Goal: Find specific page/section: Find specific page/section

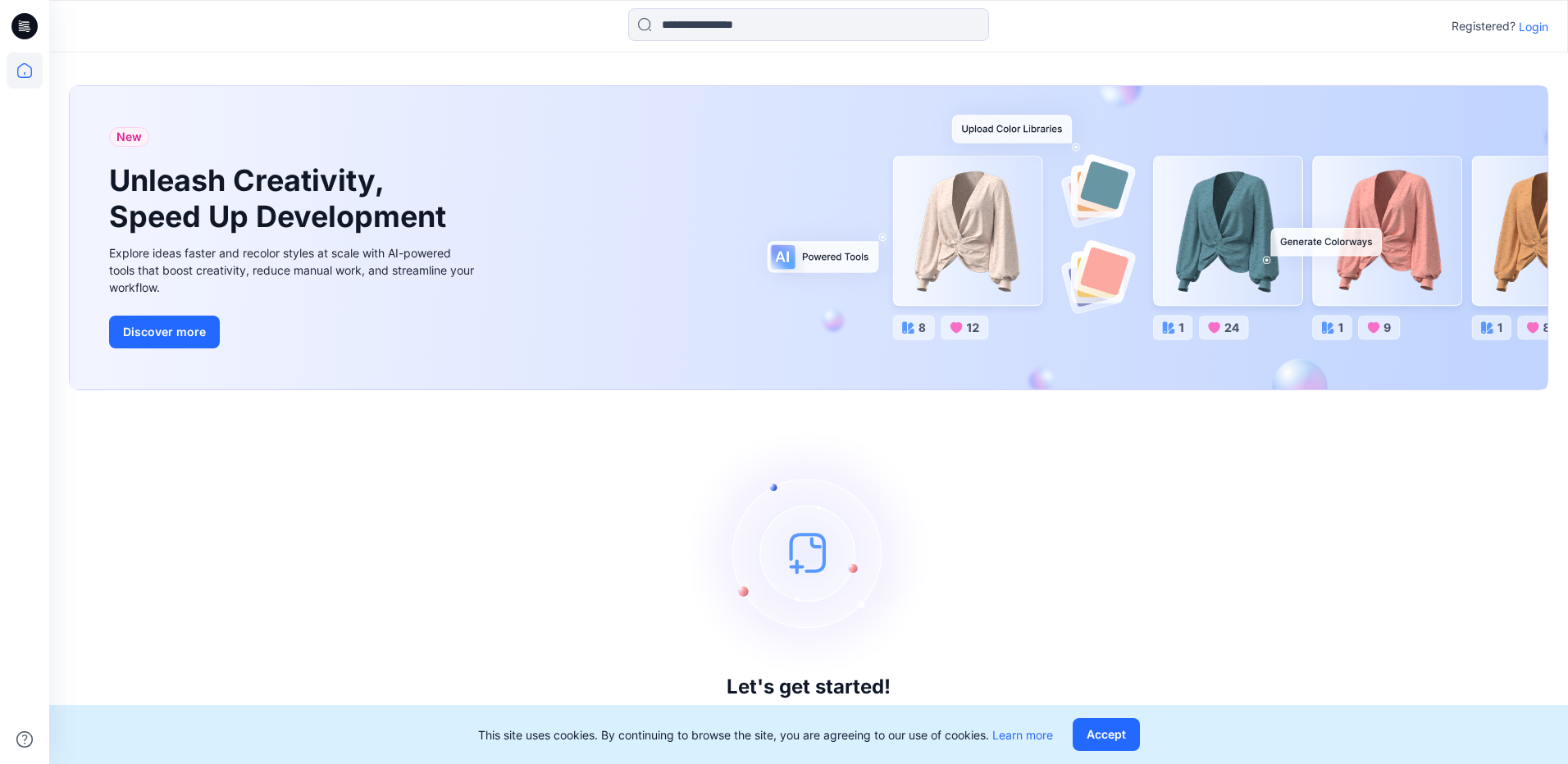
drag, startPoint x: 1013, startPoint y: 539, endPoint x: 702, endPoint y: 729, distance: 364.4
click at [1013, 539] on div "Let's get started! Click New to add a style or create a folder." at bounding box center [808, 576] width 1479 height 334
click at [1263, 532] on div "Let's get started! Click New to add a style or create a folder." at bounding box center [808, 576] width 1479 height 334
click at [1263, 27] on p "Login" at bounding box center [1533, 27] width 30 height 17
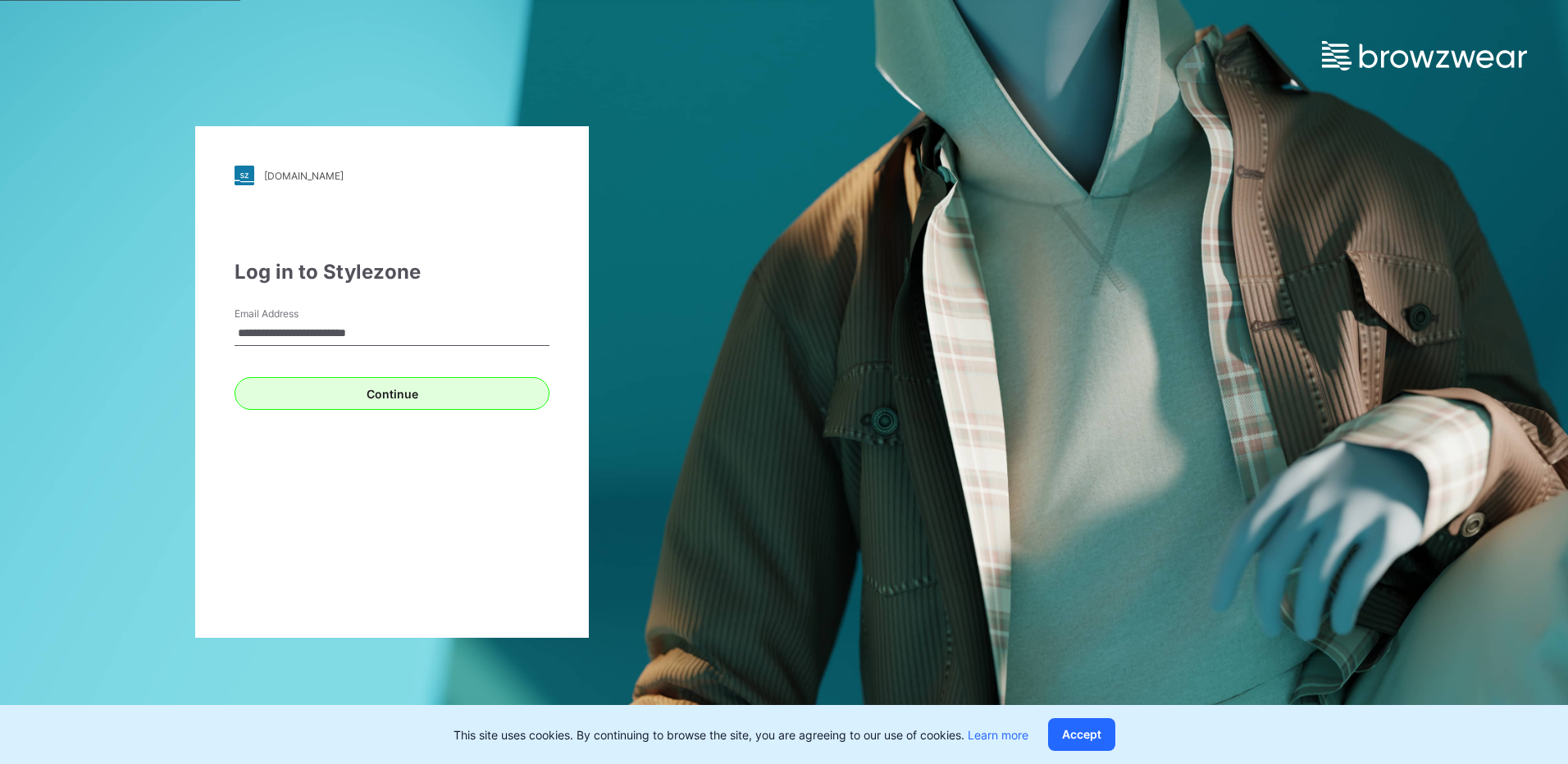
type input "**********"
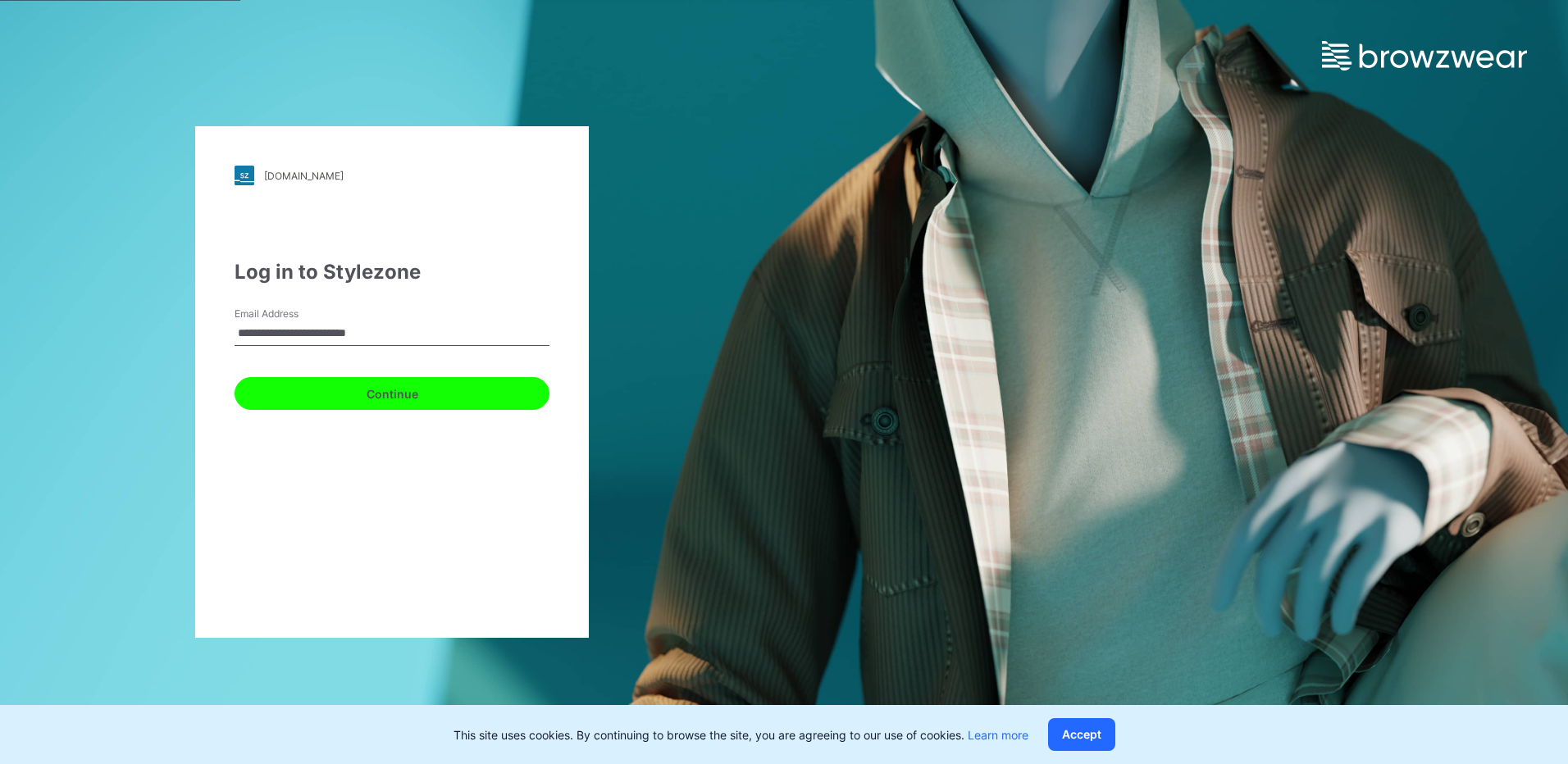
click at [484, 402] on button "Continue" at bounding box center [392, 393] width 315 height 32
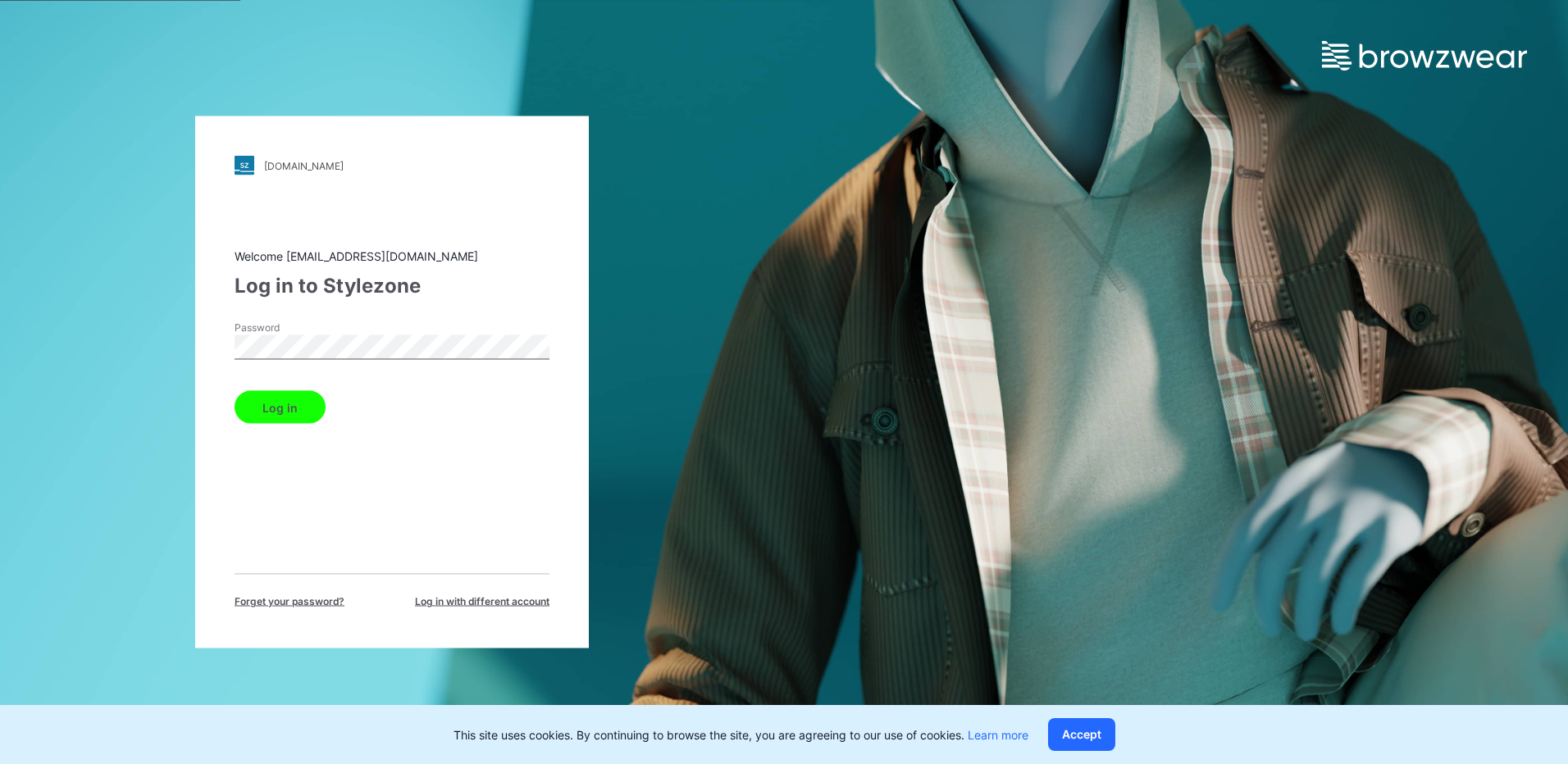
click at [234, 391] on button "Log in" at bounding box center [279, 407] width 91 height 32
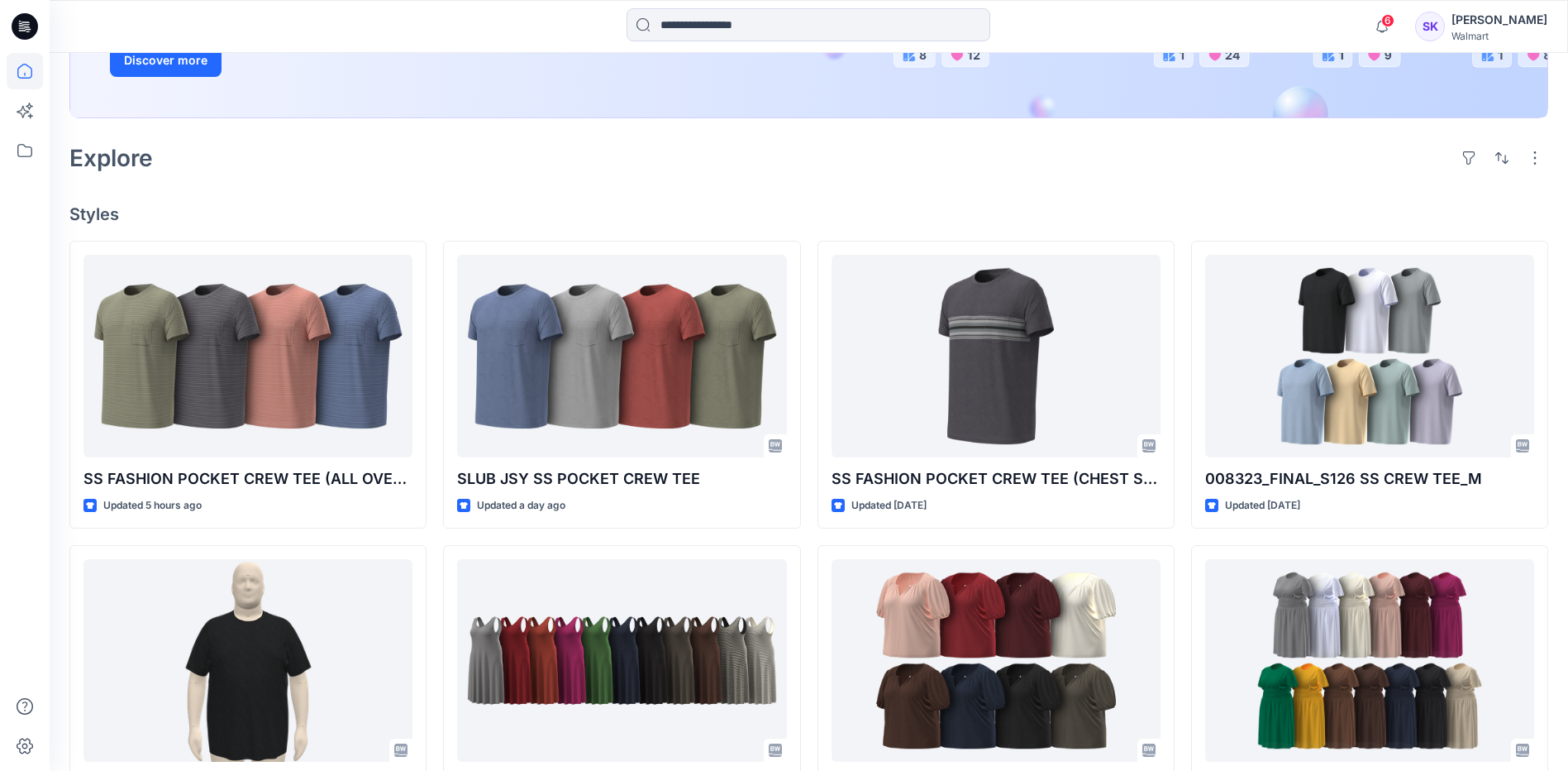
scroll to position [331, 0]
click at [20, 153] on icon at bounding box center [25, 151] width 37 height 37
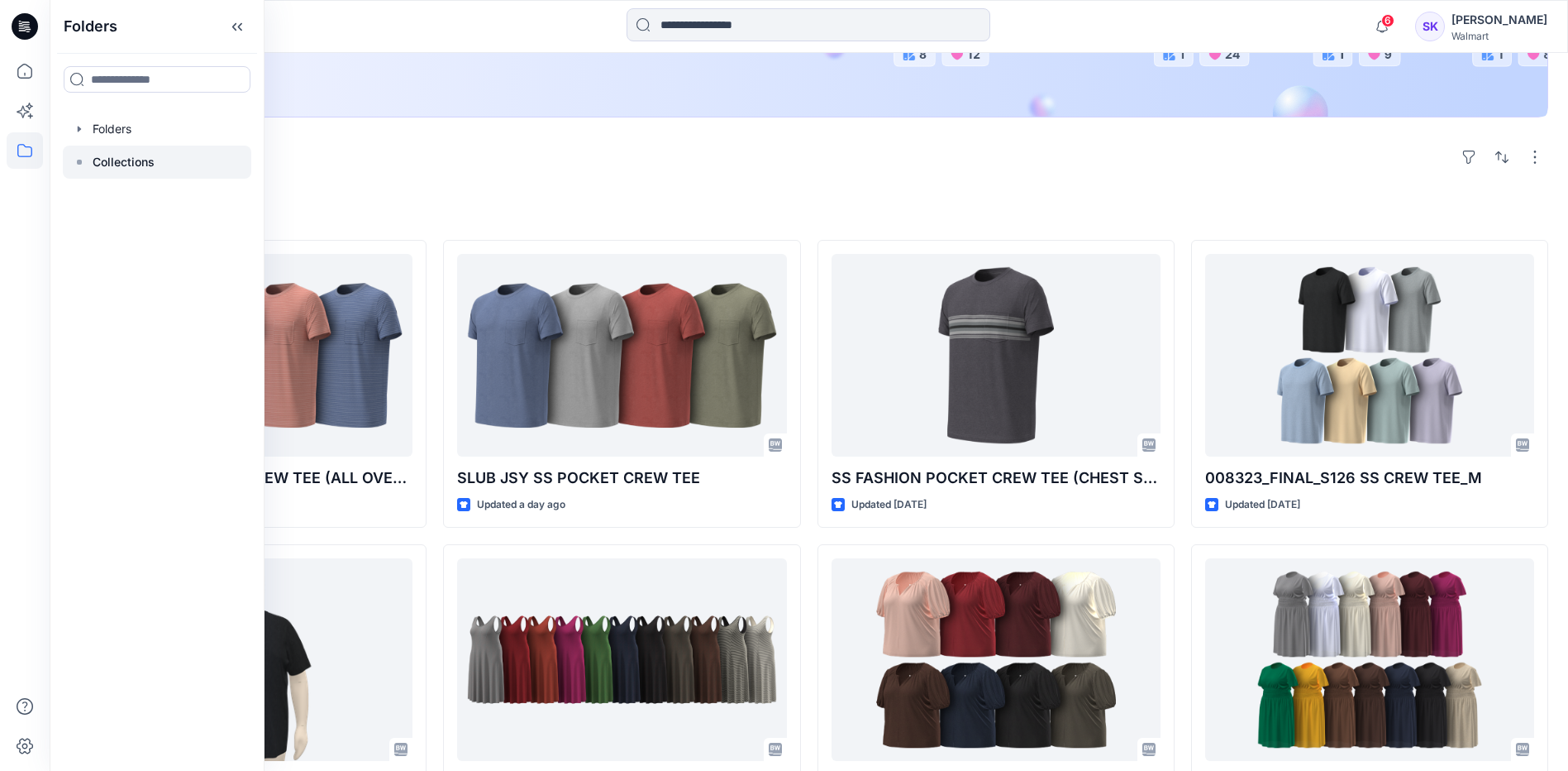
click at [106, 159] on p "Collections" at bounding box center [123, 162] width 62 height 20
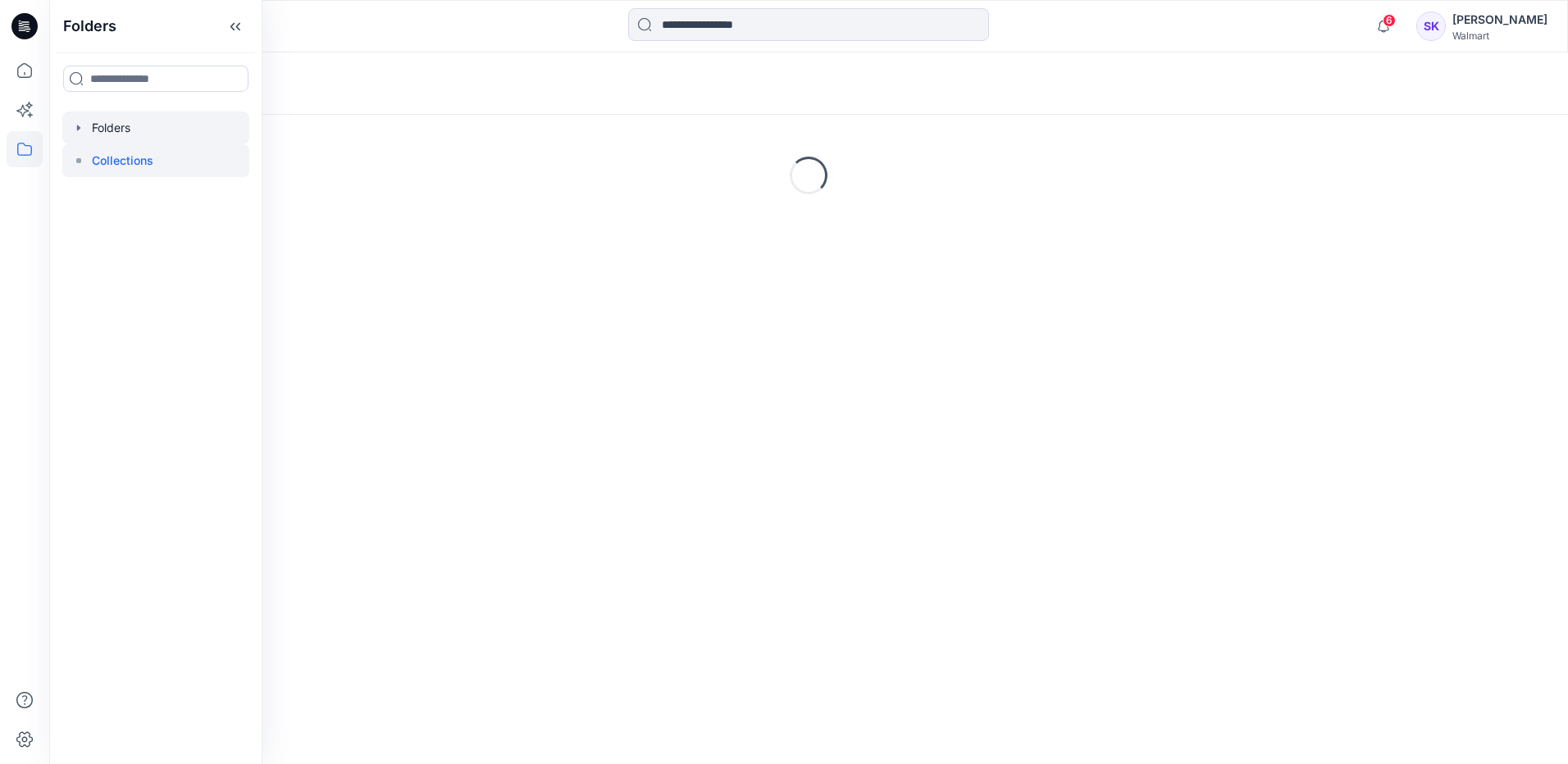
click at [126, 129] on div at bounding box center [155, 128] width 187 height 32
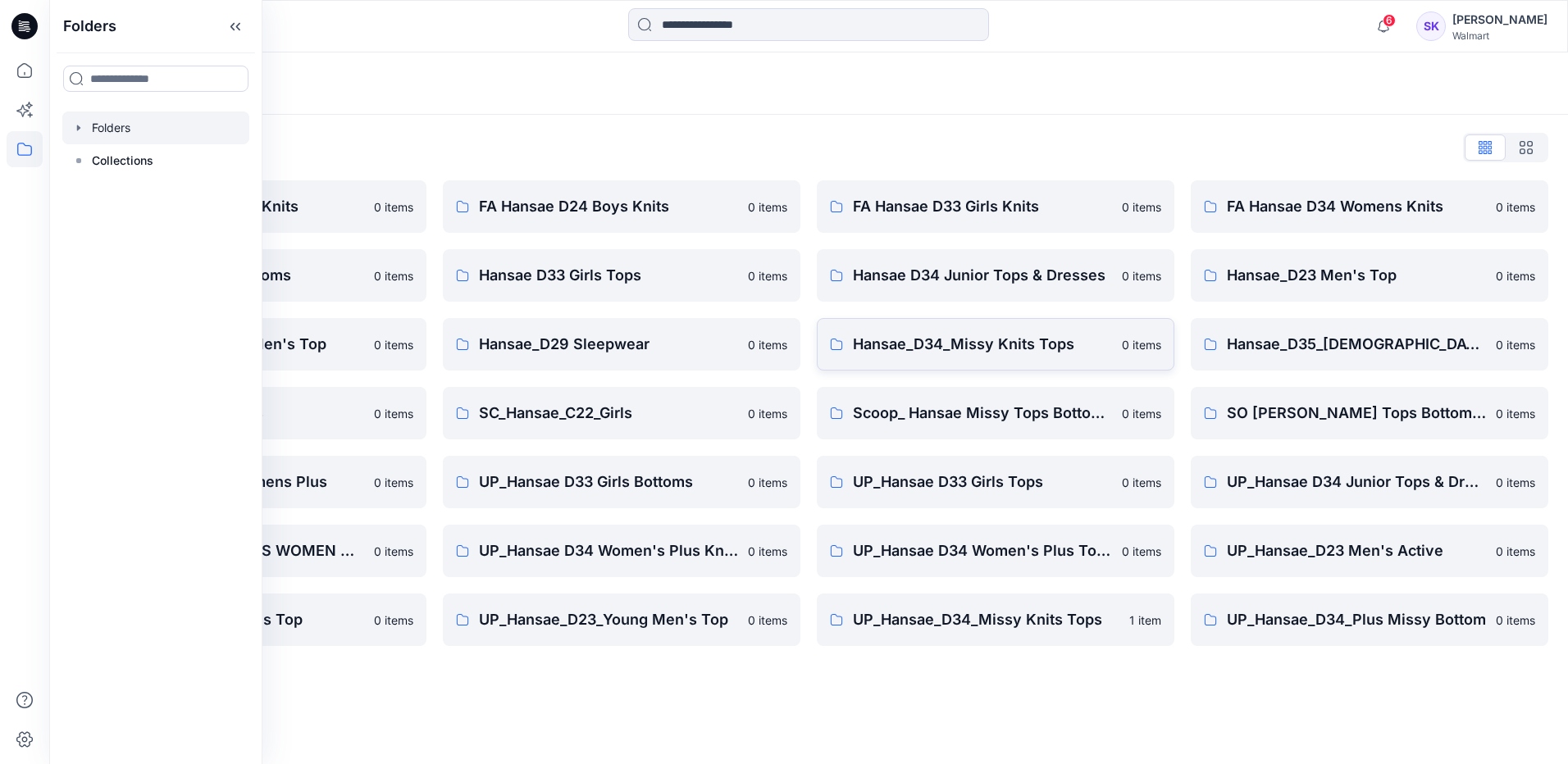
click at [937, 349] on p "Hansae_D34_Missy Knits Tops" at bounding box center [983, 344] width 259 height 23
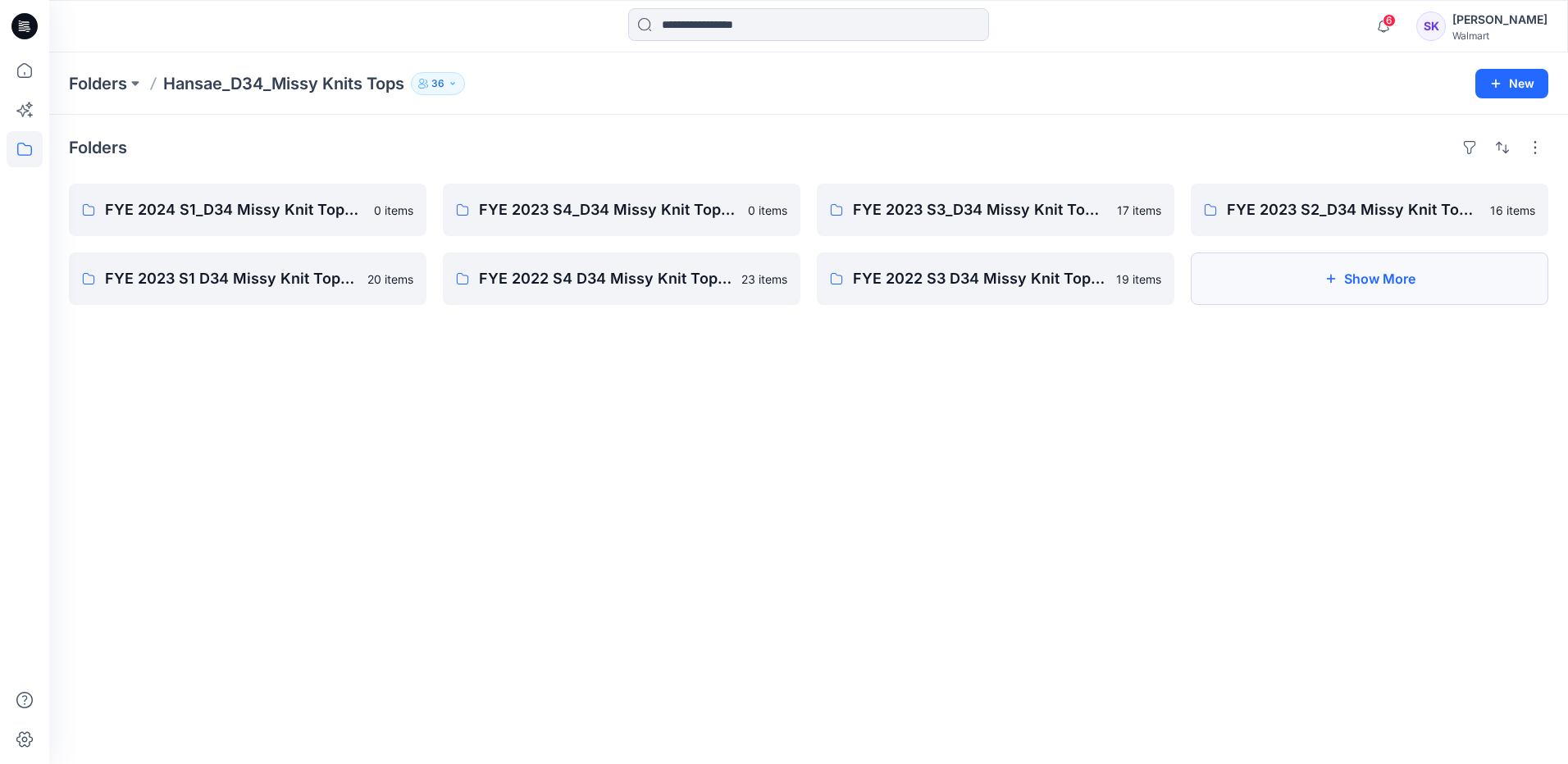
click at [1263, 273] on button "Show More" at bounding box center [1369, 278] width 357 height 52
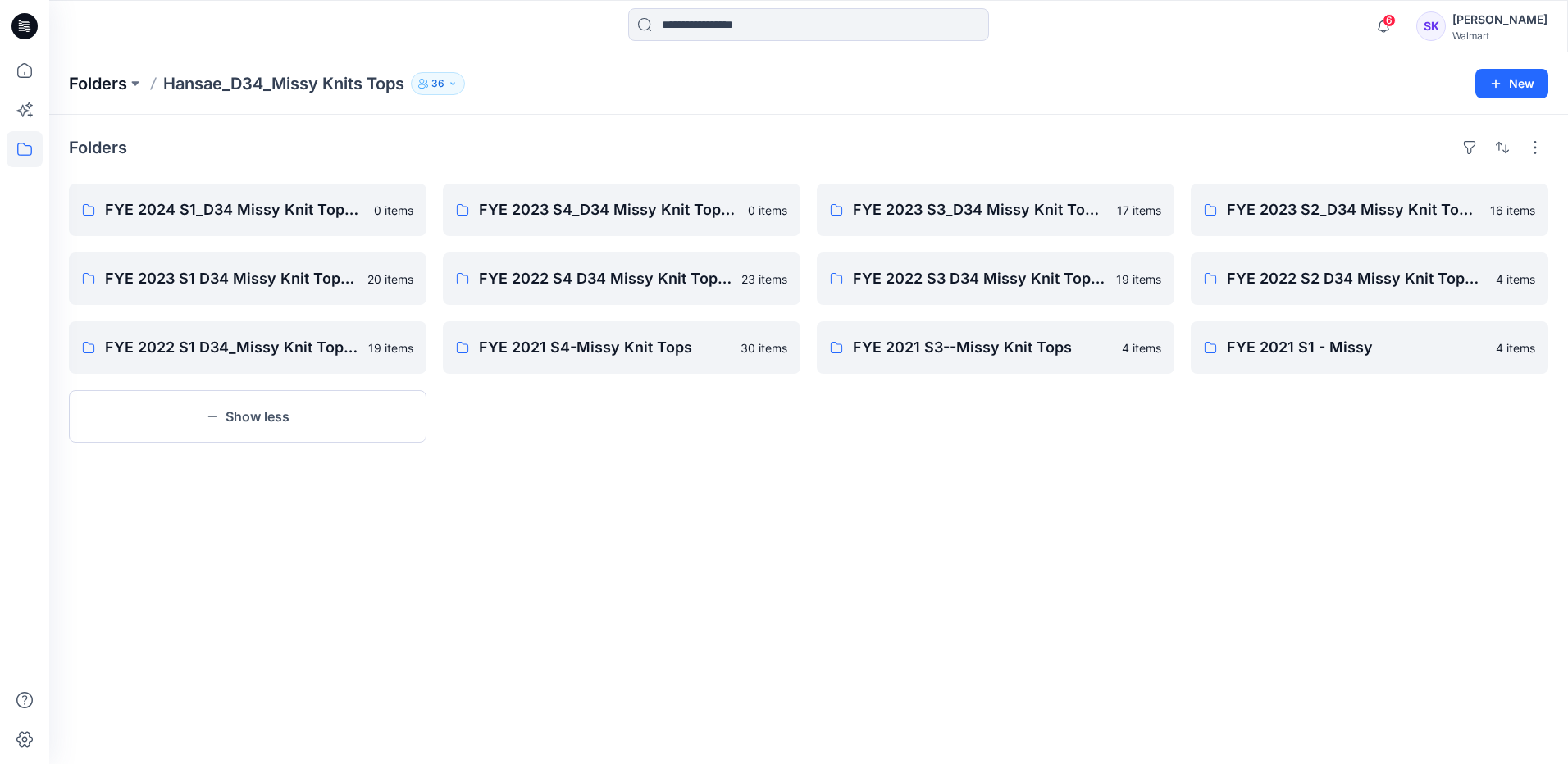
click at [113, 89] on p "Folders" at bounding box center [97, 84] width 58 height 23
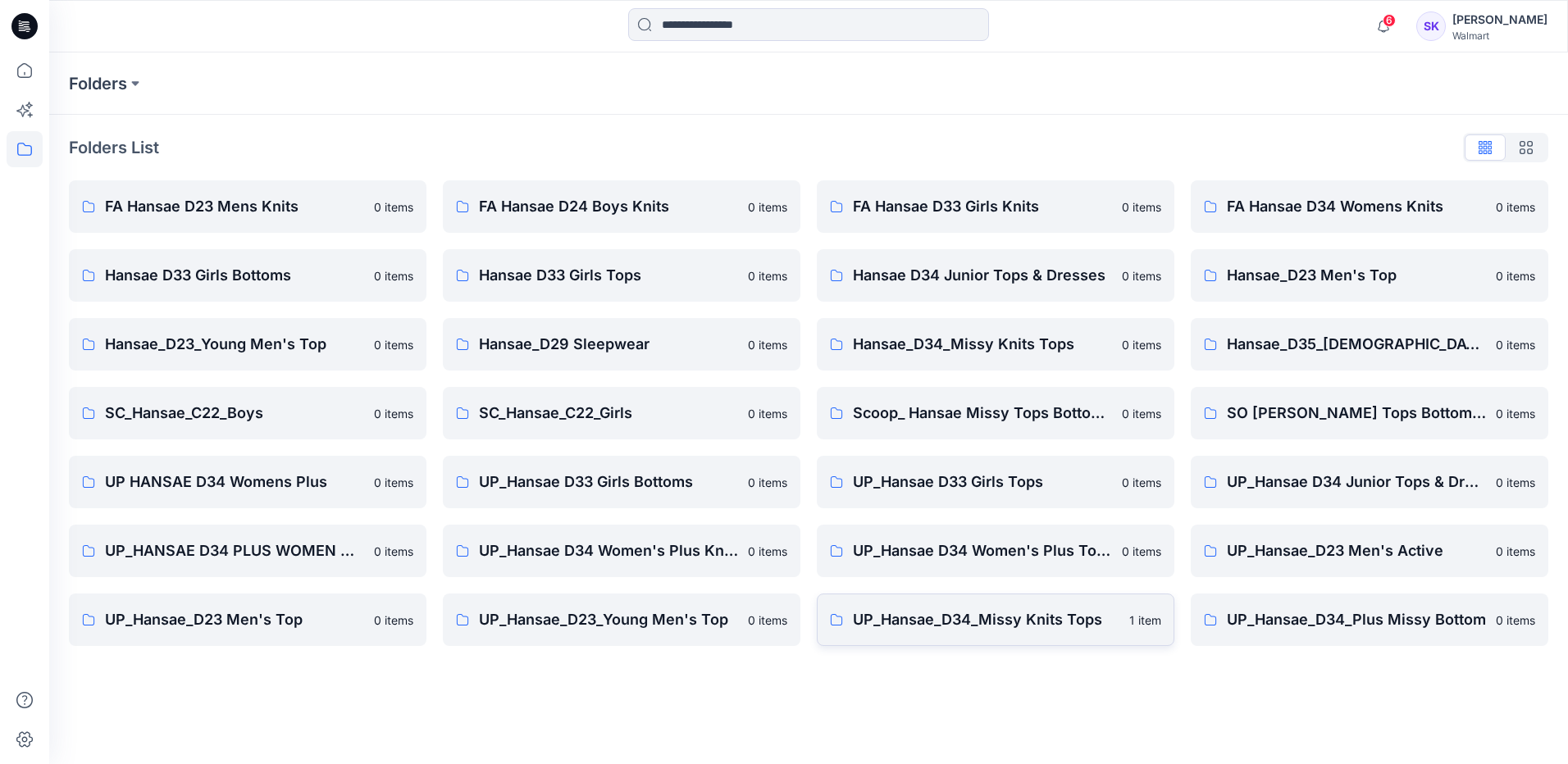
click at [941, 620] on p "UP_Hansae_D34_Missy Knits Tops" at bounding box center [987, 619] width 267 height 23
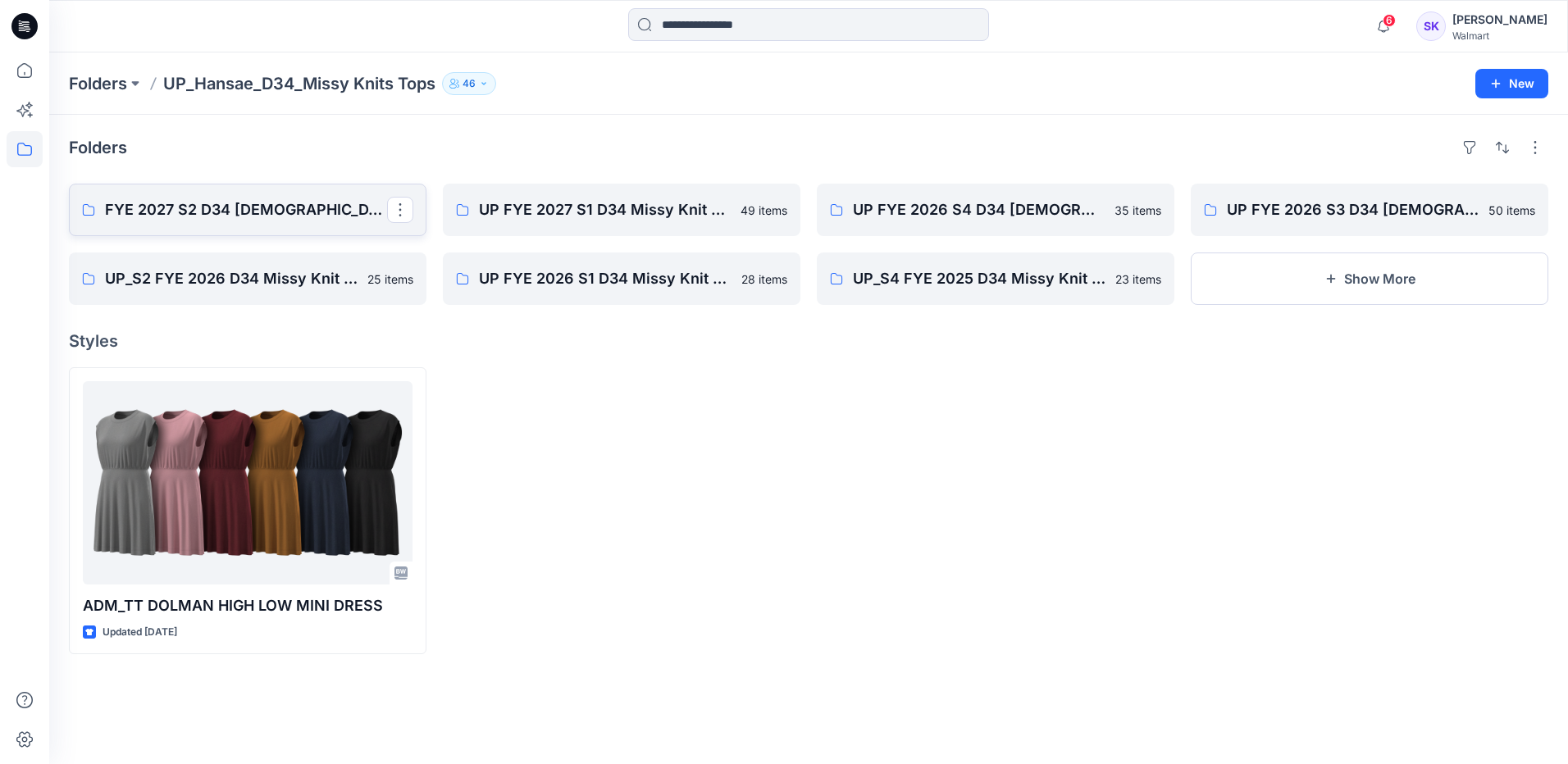
click at [267, 219] on p "FYE 2027 S2 D34 [DEMOGRAPHIC_DATA] Tops - Hansae" at bounding box center [246, 210] width 282 height 23
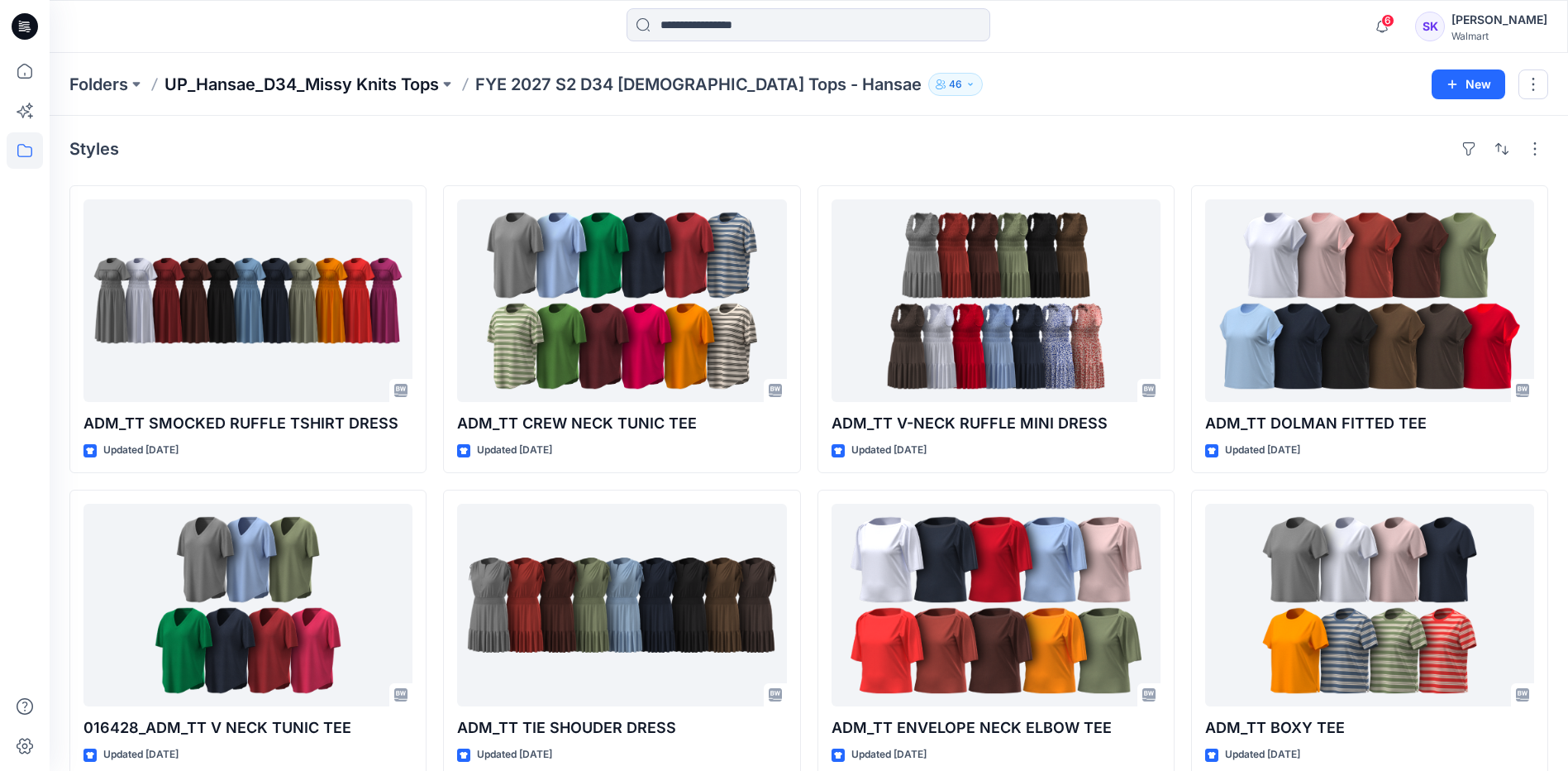
click at [205, 84] on p "UP_Hansae_D34_Missy Knits Tops" at bounding box center [302, 85] width 275 height 23
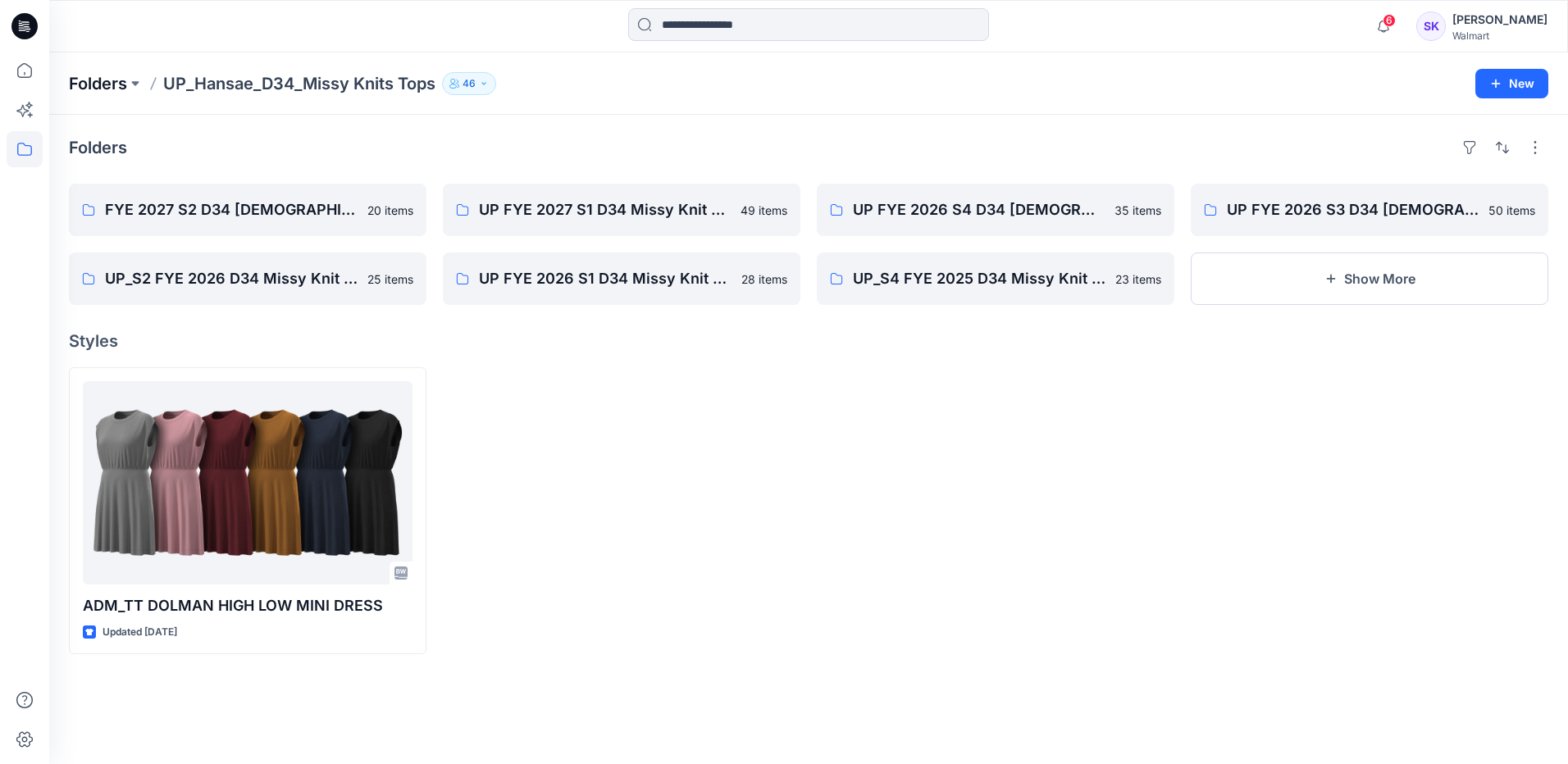
click at [103, 78] on p "Folders" at bounding box center [97, 84] width 58 height 23
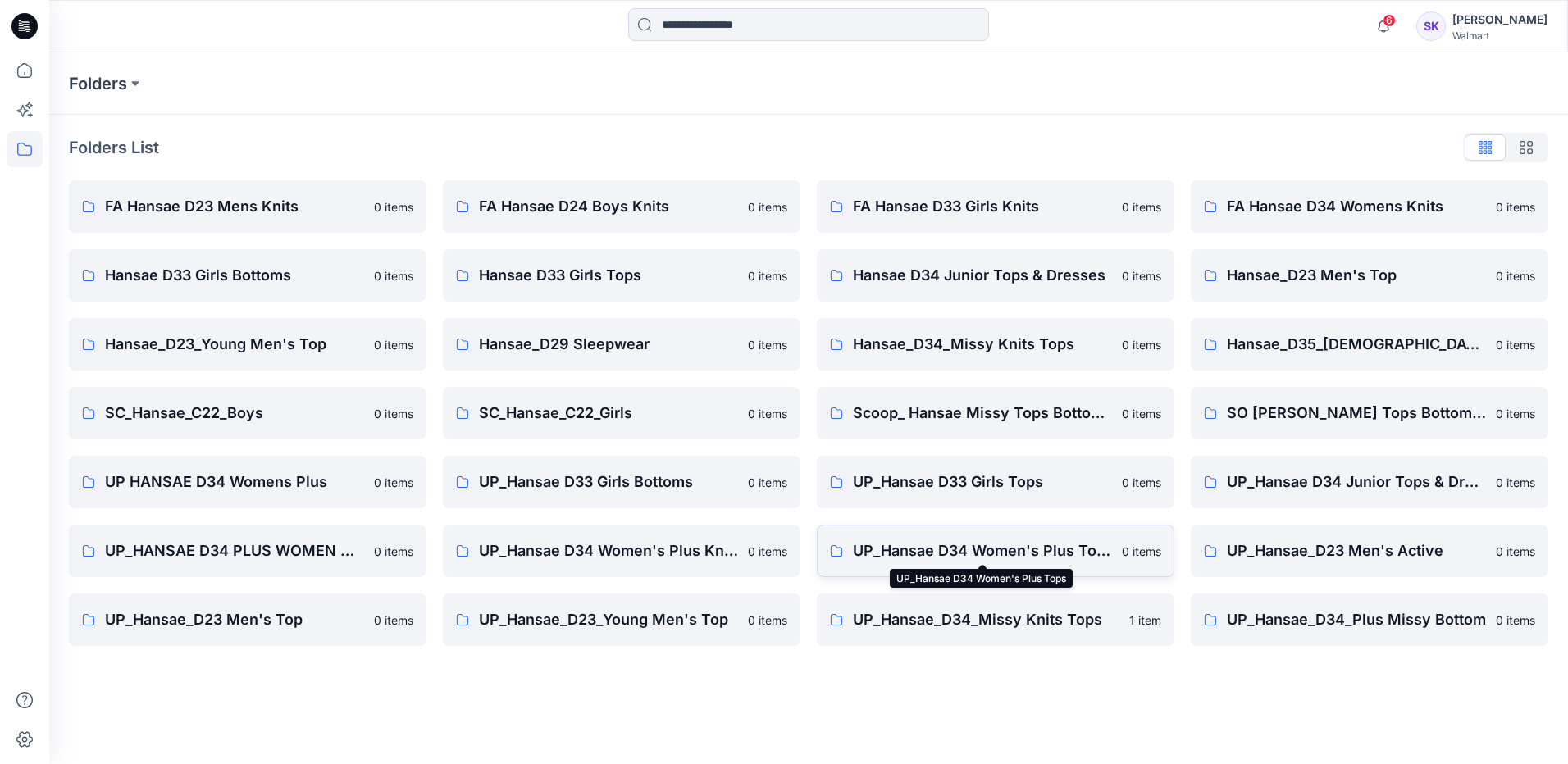
click at [974, 554] on p "UP_Hansae D34 Women's Plus Tops" at bounding box center [983, 551] width 259 height 23
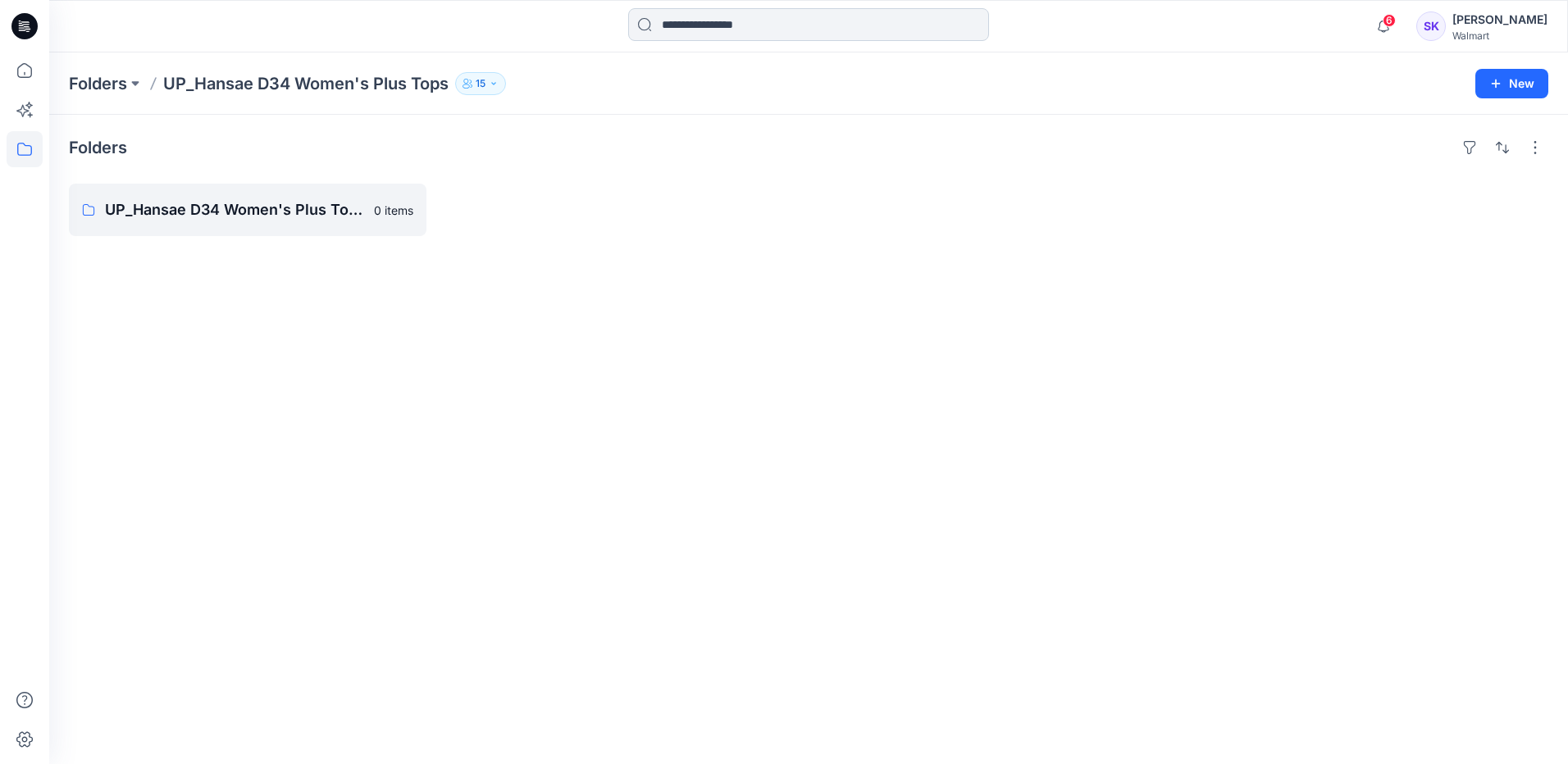
click at [909, 26] on input at bounding box center [808, 25] width 361 height 32
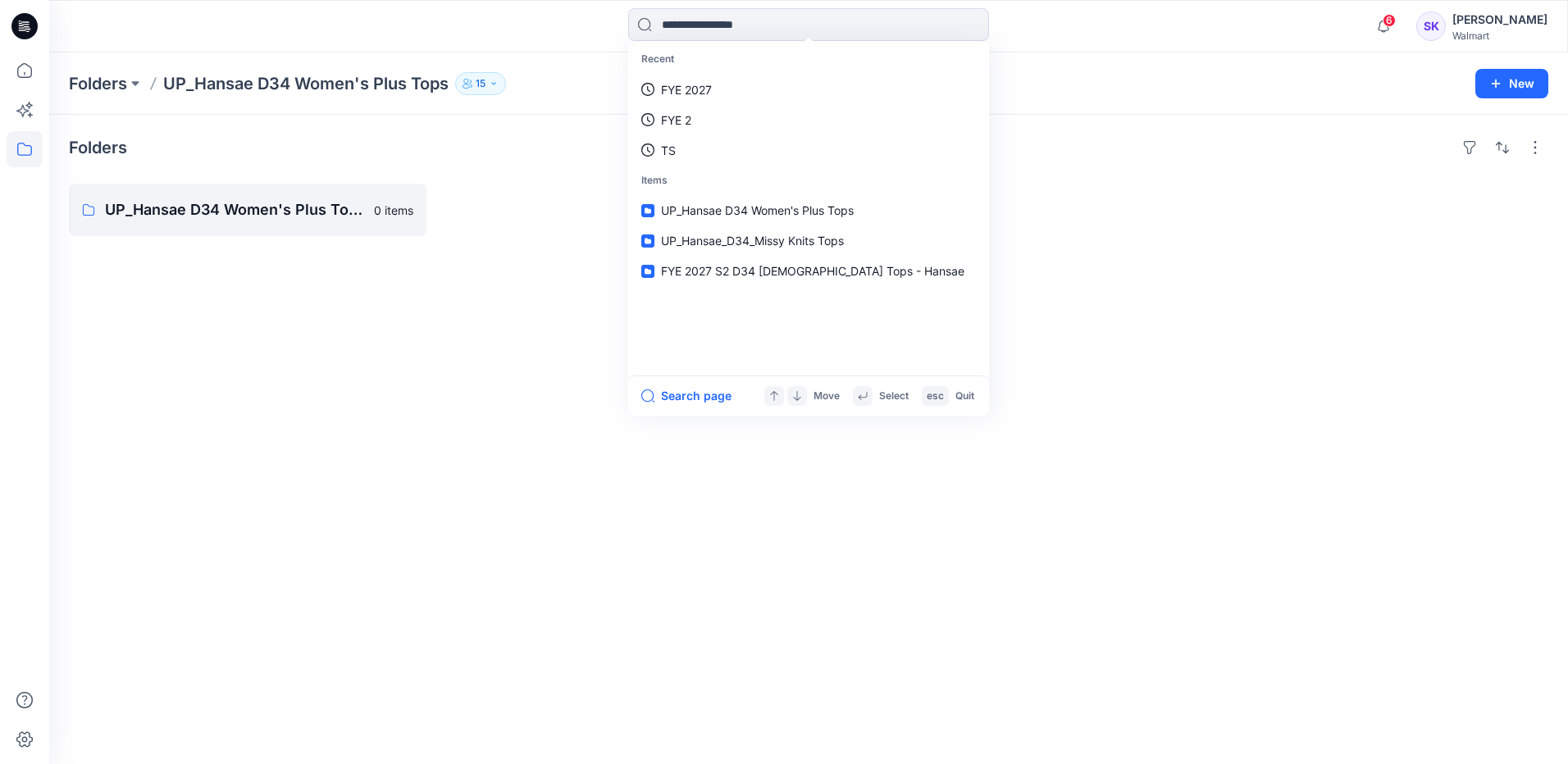
click at [1195, 271] on div "Folders UP_Hansae D34 Women's Plus Tops Board 0 items" at bounding box center [808, 438] width 1518 height 649
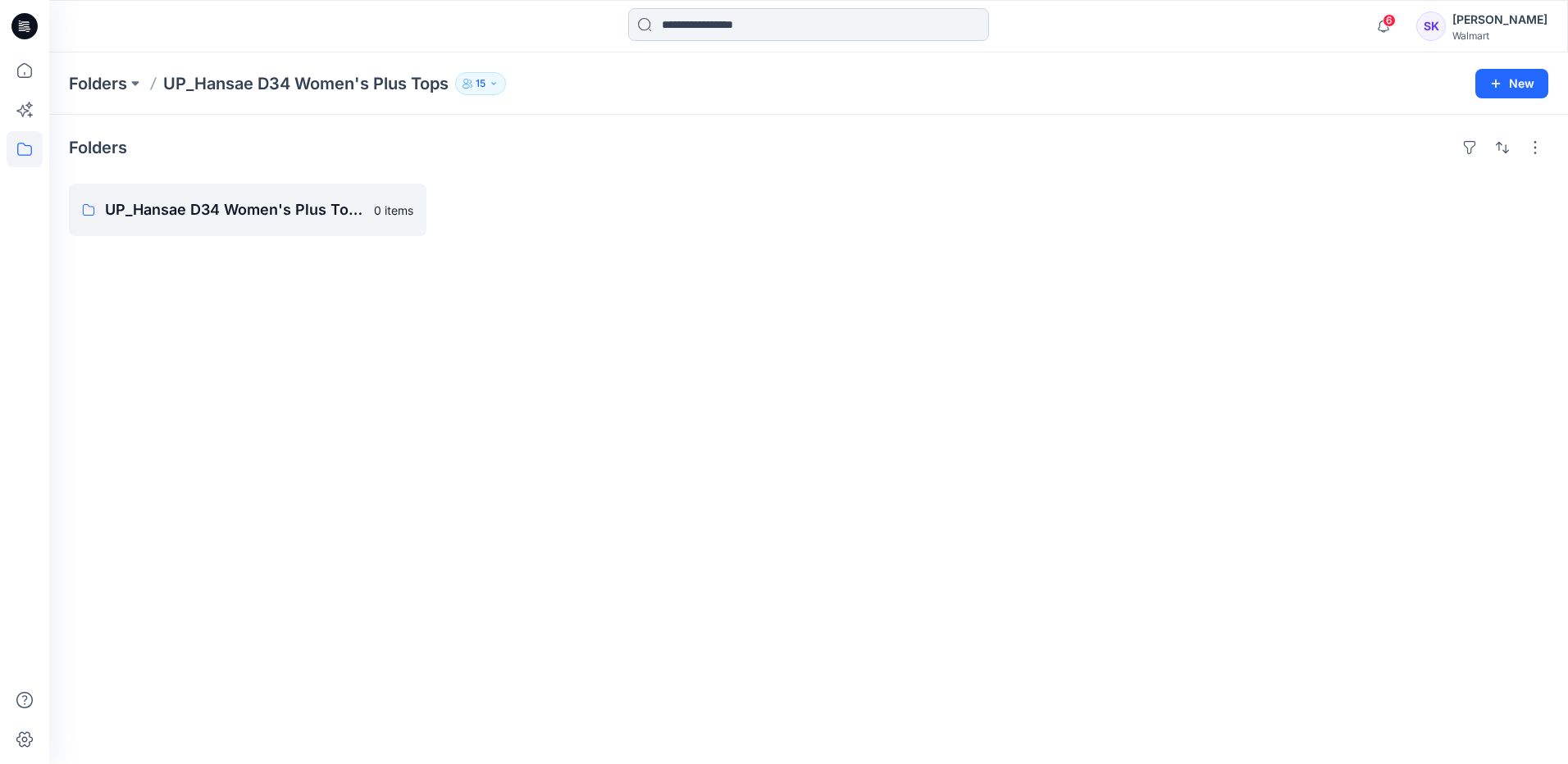
click at [736, 26] on input at bounding box center [808, 25] width 361 height 32
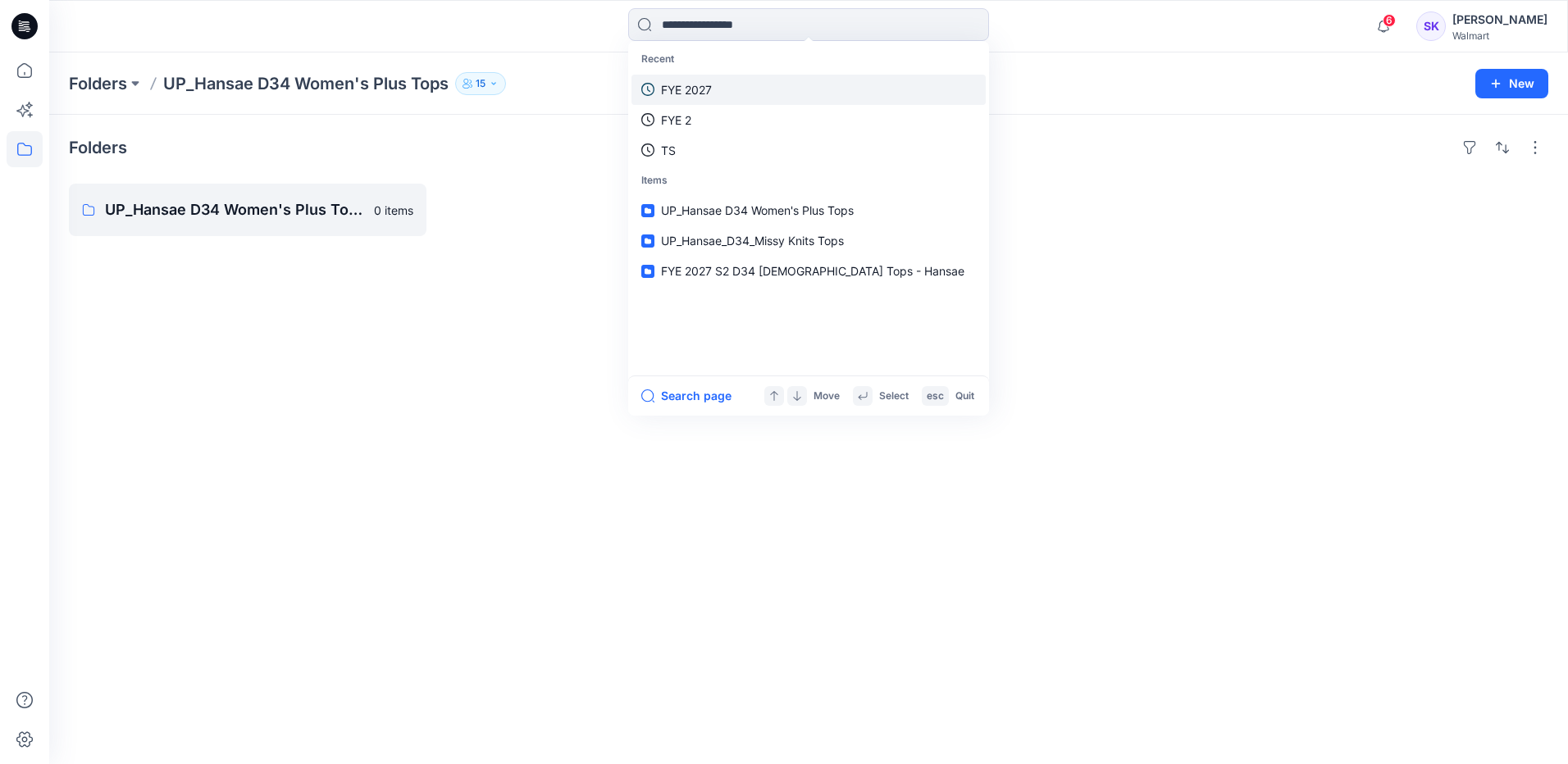
click at [692, 86] on p "FYE 2027" at bounding box center [685, 90] width 51 height 17
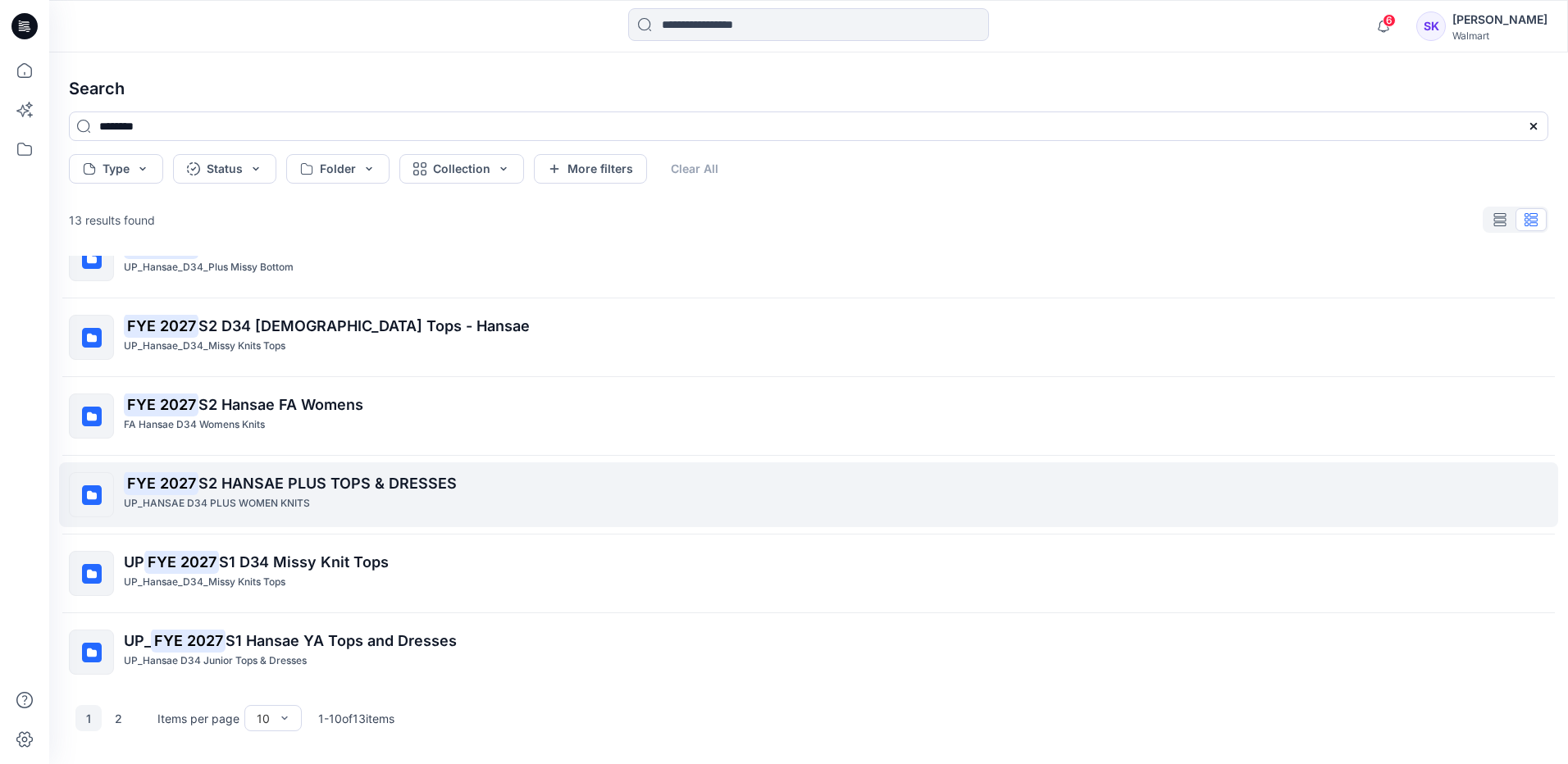
scroll to position [357, 0]
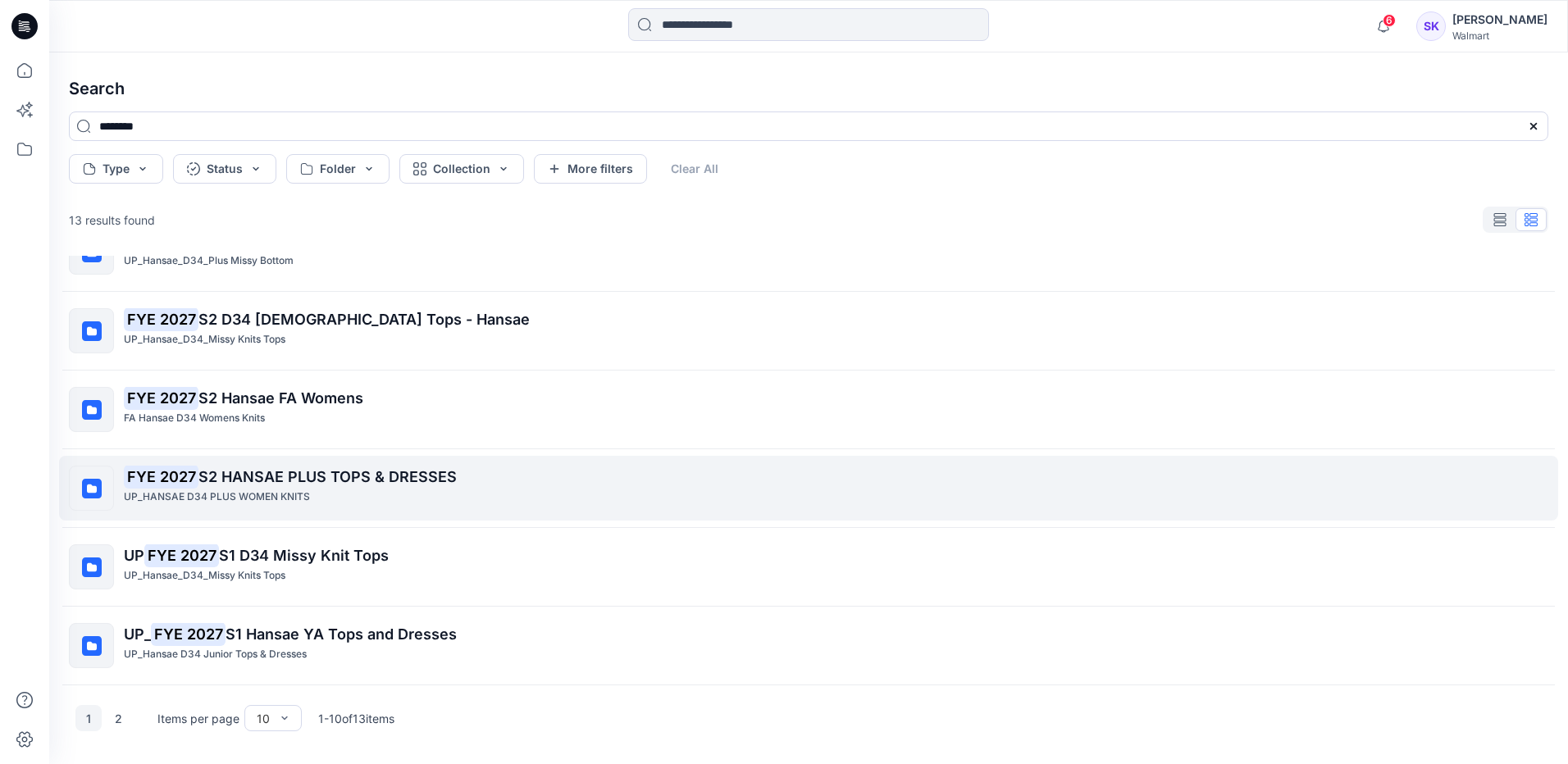
click at [300, 488] on p "FYE 2027 S2 HANSAE PLUS TOPS & DRESSES" at bounding box center [836, 477] width 1424 height 23
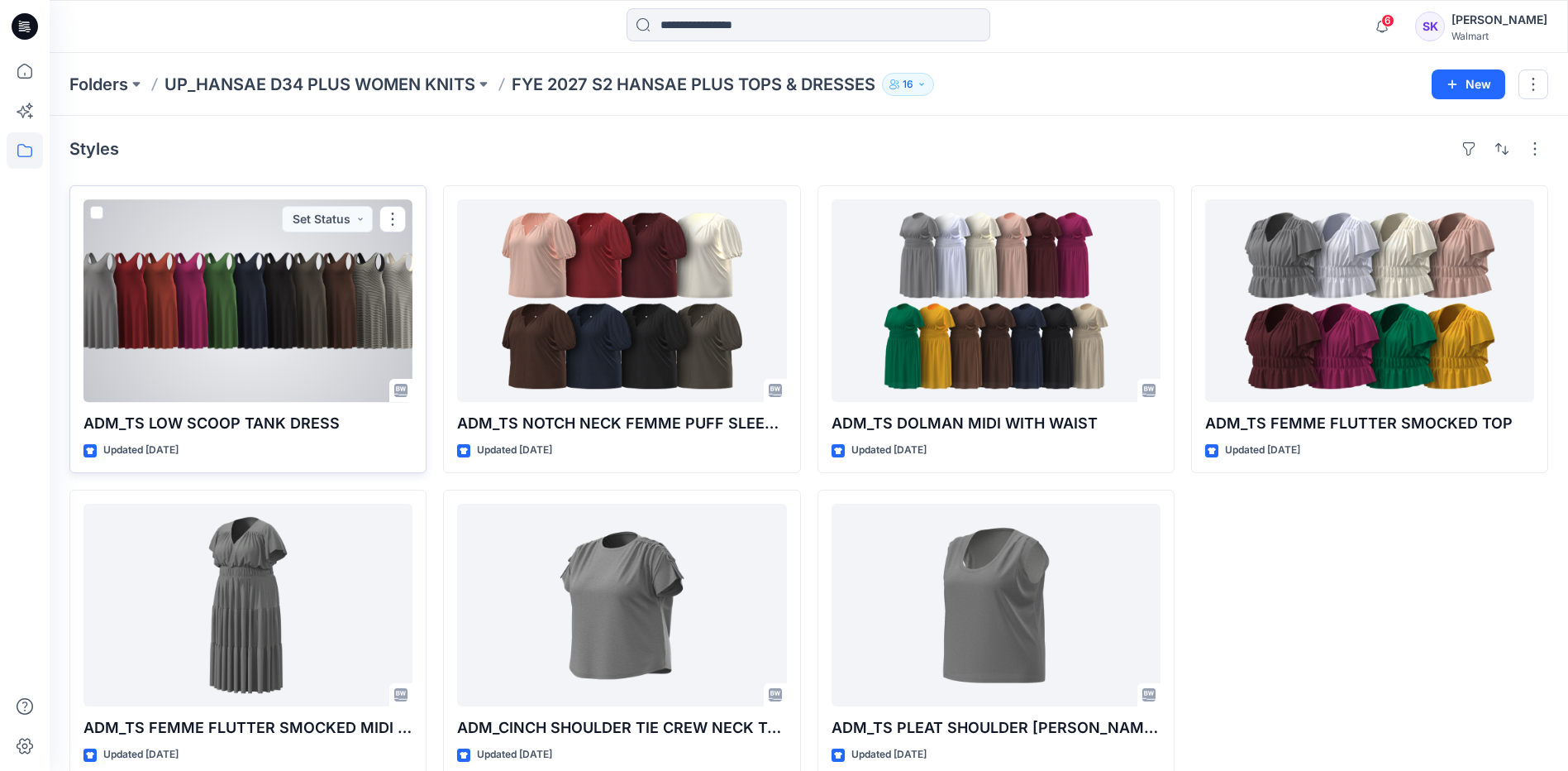
click at [259, 321] on div at bounding box center [248, 300] width 329 height 203
